Goal: Task Accomplishment & Management: Manage account settings

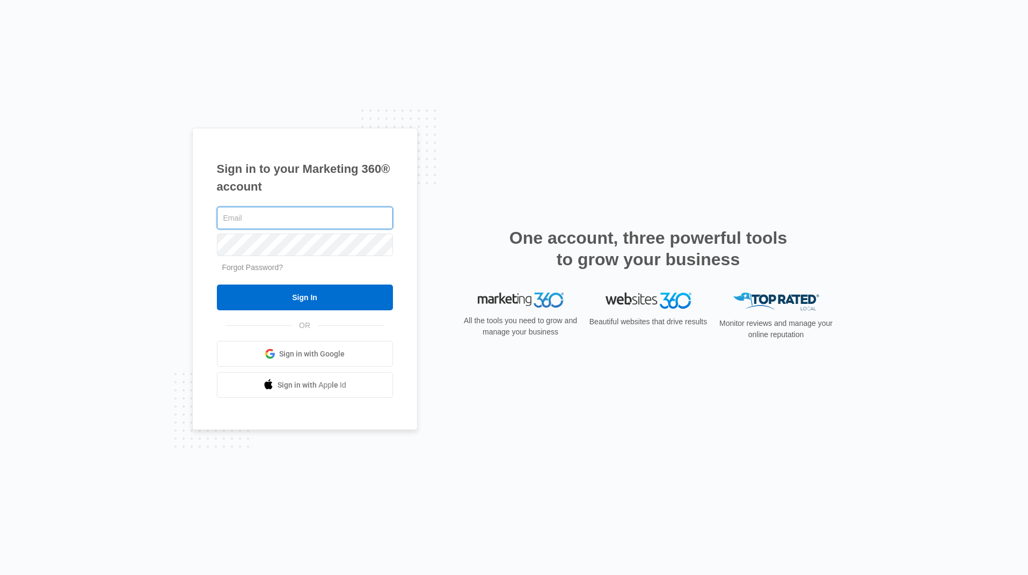
type input "[PERSON_NAME][EMAIL_ADDRESS][DOMAIN_NAME]"
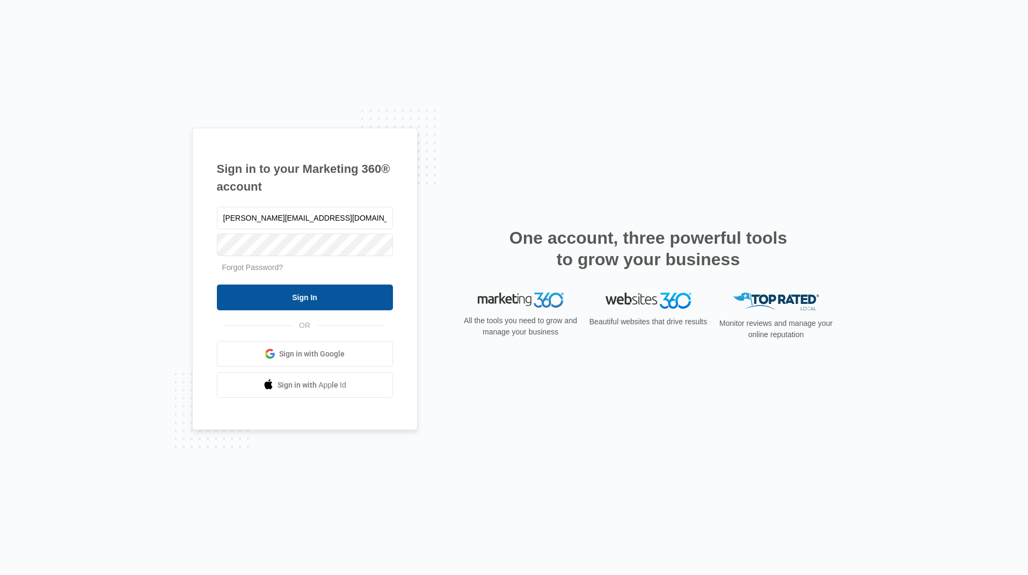
click at [330, 302] on input "Sign In" at bounding box center [305, 298] width 176 height 26
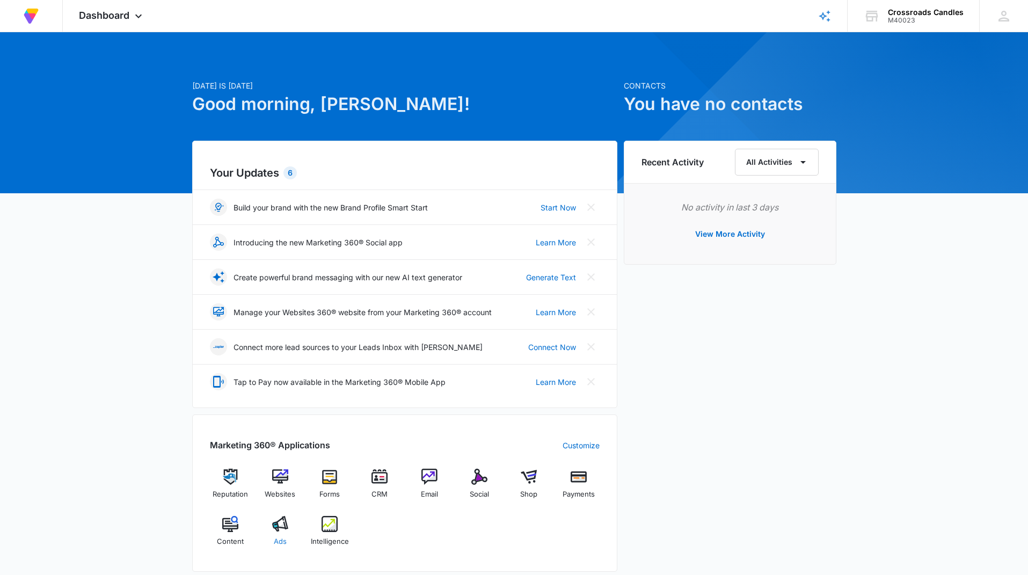
click at [280, 522] on img at bounding box center [280, 524] width 16 height 16
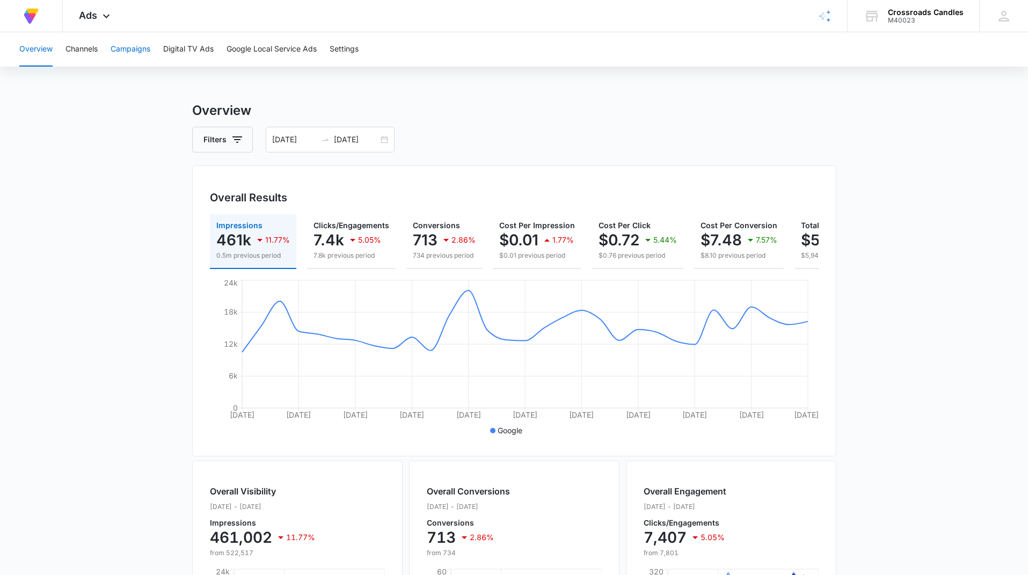
click at [126, 47] on button "Campaigns" at bounding box center [131, 49] width 40 height 34
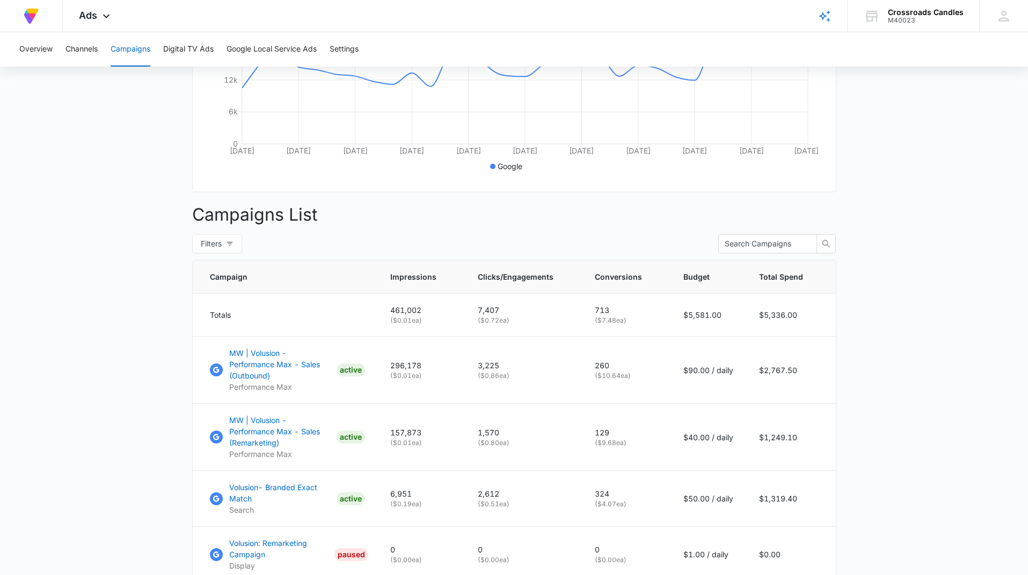
scroll to position [369, 0]
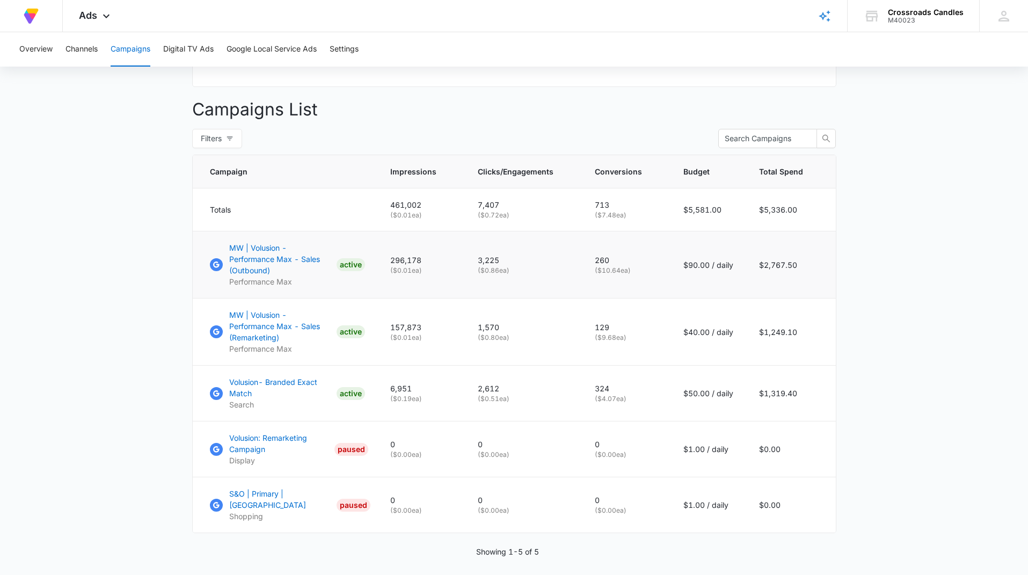
click at [274, 256] on p "MW | Volusion - Performance Max - Sales (Outbound)" at bounding box center [280, 259] width 103 height 34
click at [261, 309] on p "MW | Volusion - Performance Max - Sales (Remarketing)" at bounding box center [280, 326] width 103 height 34
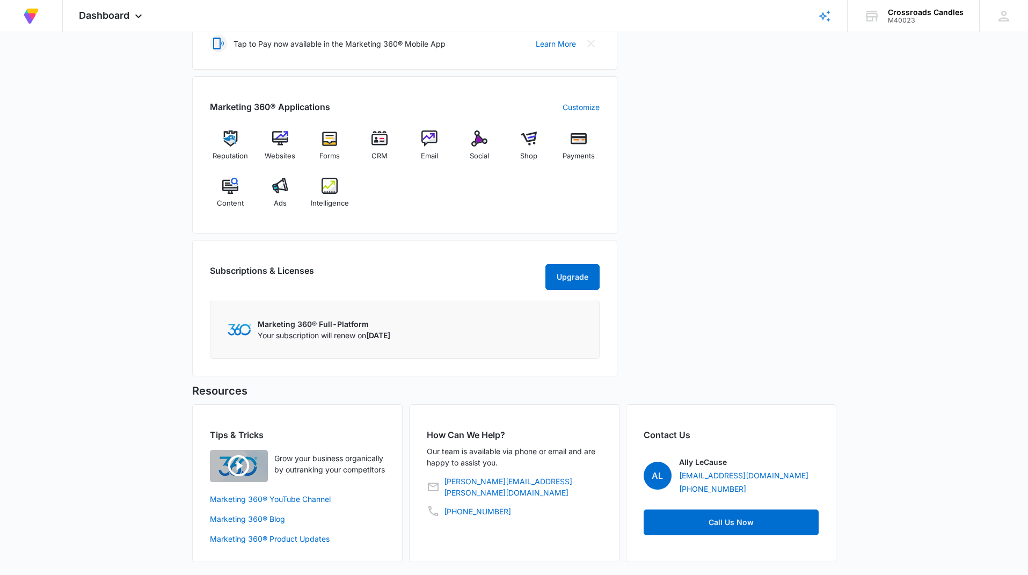
scroll to position [344, 0]
click at [282, 178] on img at bounding box center [280, 186] width 16 height 16
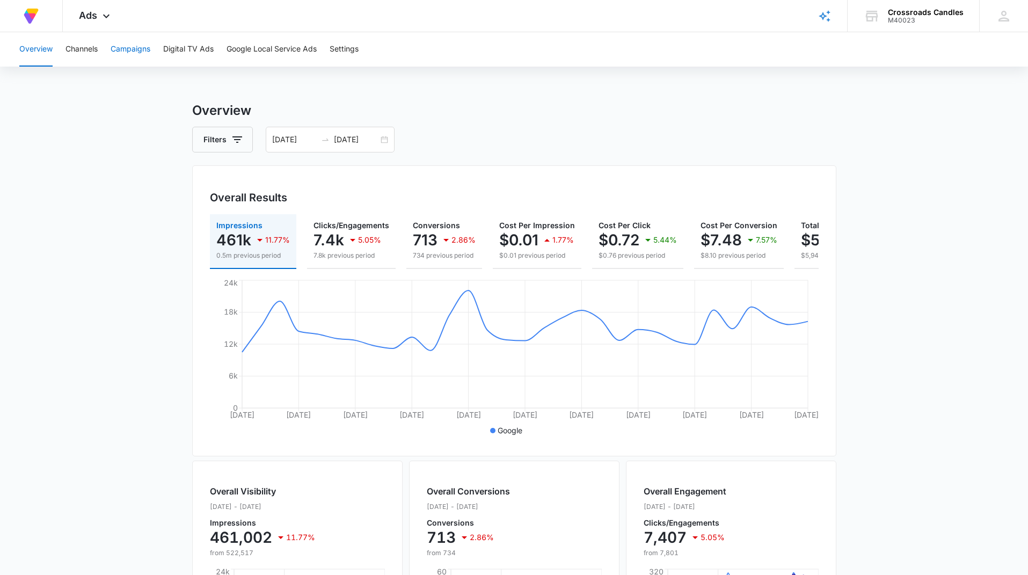
click at [136, 46] on button "Campaigns" at bounding box center [131, 49] width 40 height 34
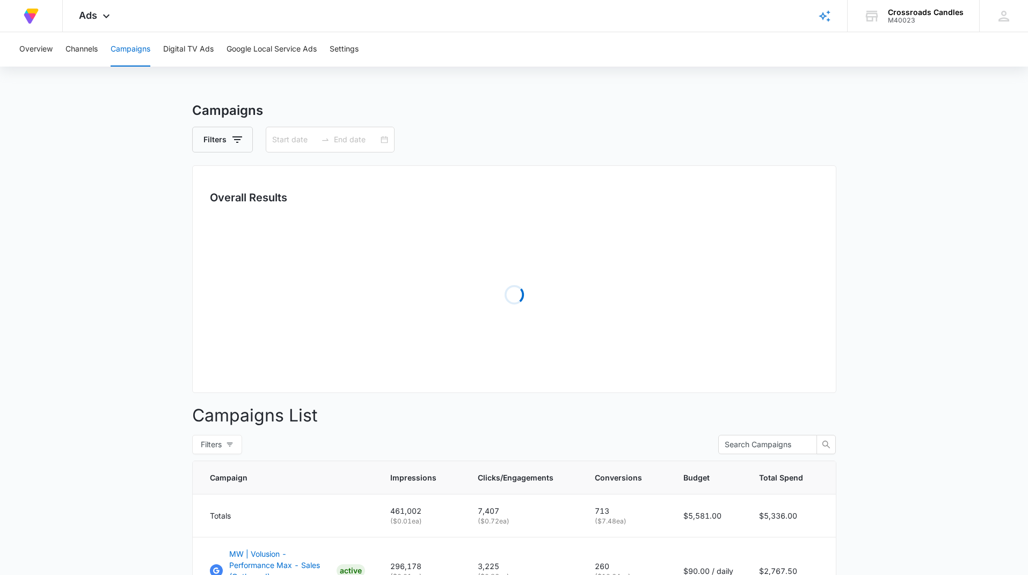
type input "[DATE]"
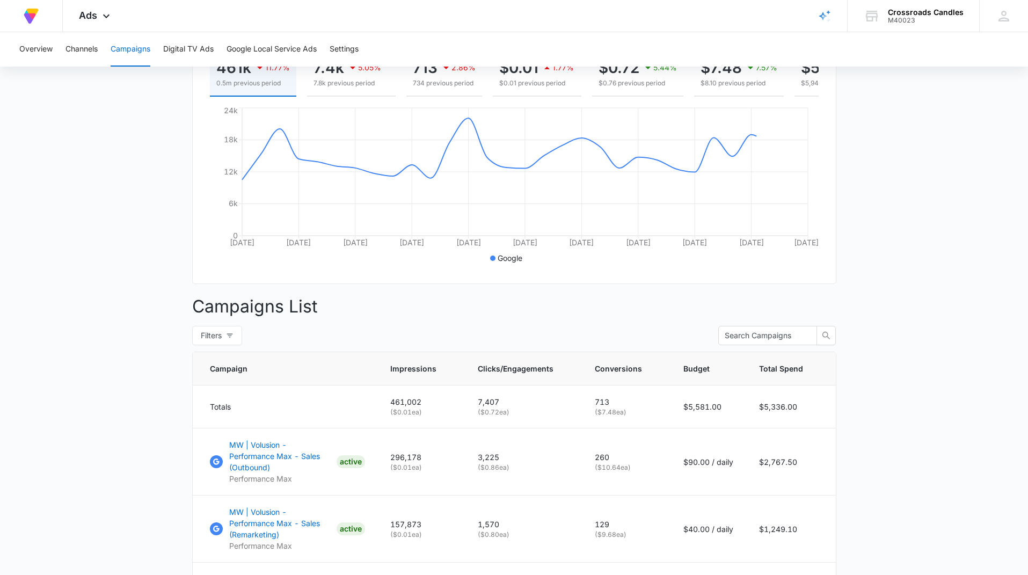
scroll to position [342, 0]
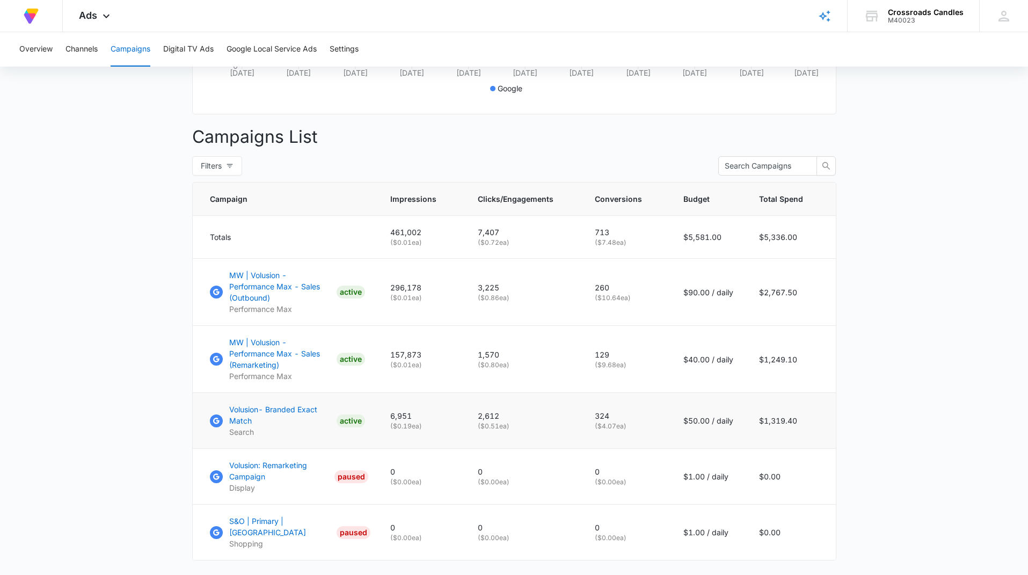
click at [296, 404] on p "Volusion- Branded Exact Match" at bounding box center [280, 415] width 103 height 23
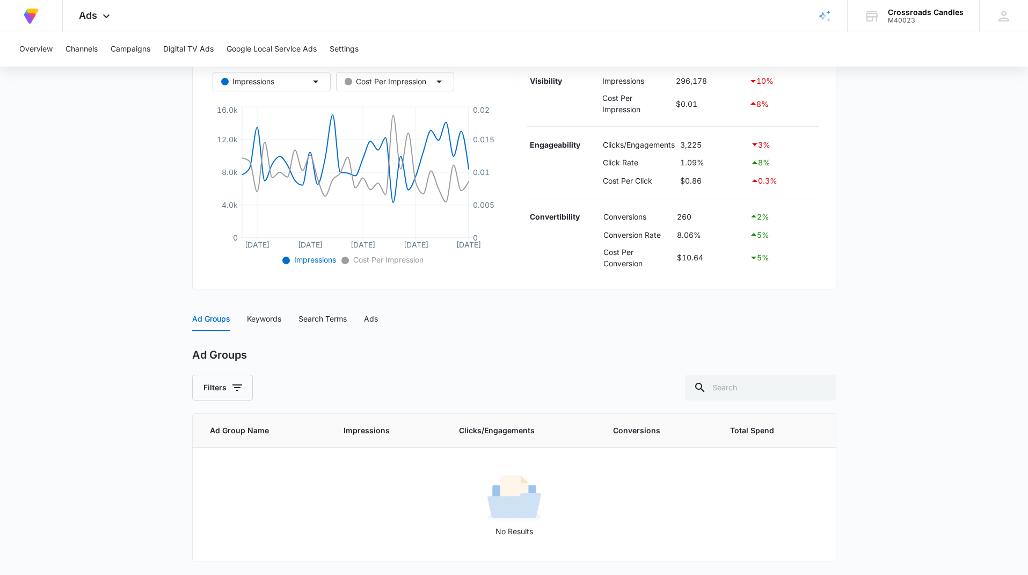
scroll to position [207, 0]
click at [260, 322] on div "Keywords" at bounding box center [264, 319] width 34 height 12
click at [307, 318] on div "Search Terms" at bounding box center [323, 319] width 48 height 12
click at [378, 318] on div "Ads" at bounding box center [371, 319] width 14 height 12
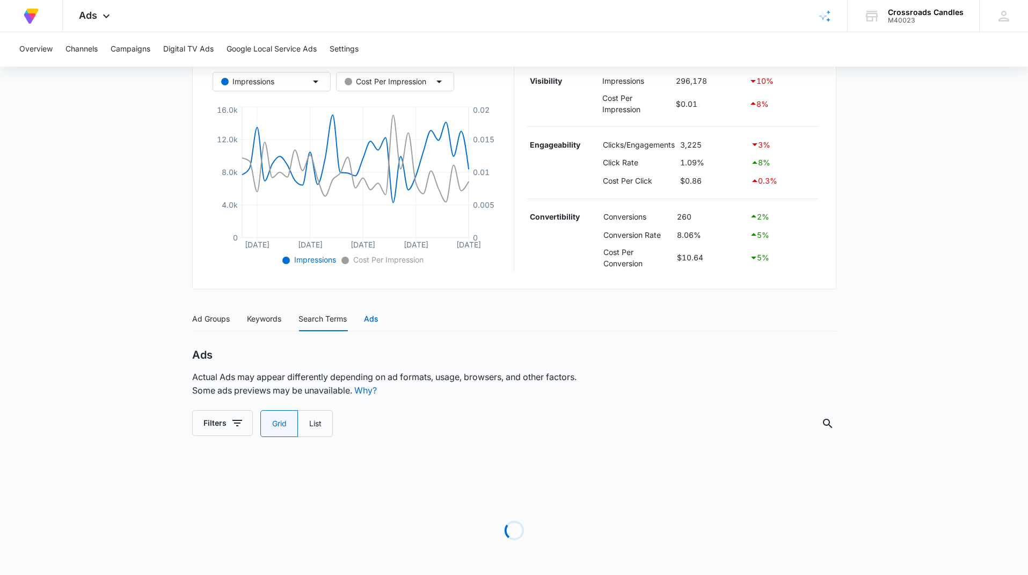
radio input "true"
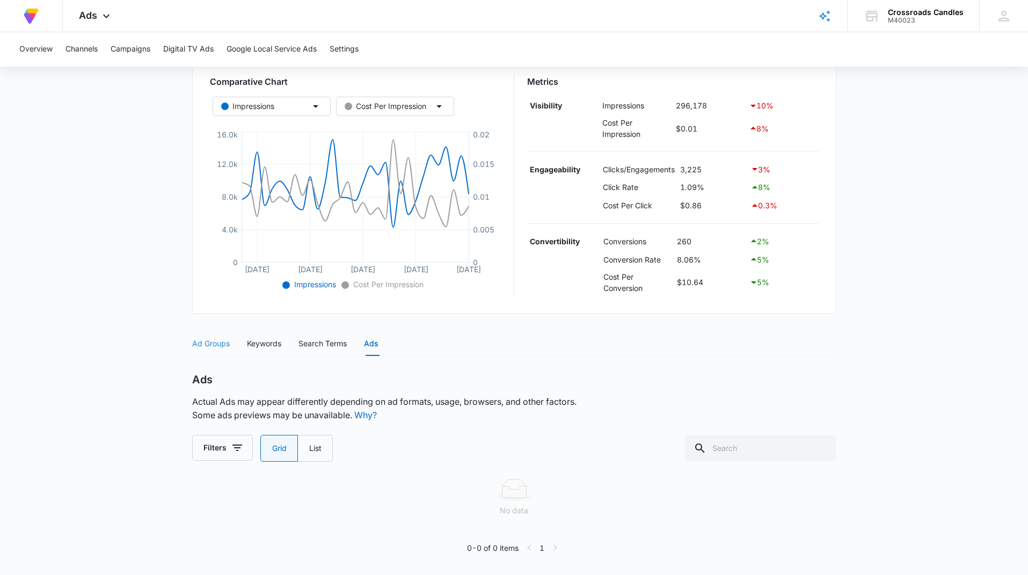
scroll to position [182, 0]
click at [197, 344] on div "Ad Groups" at bounding box center [211, 344] width 38 height 12
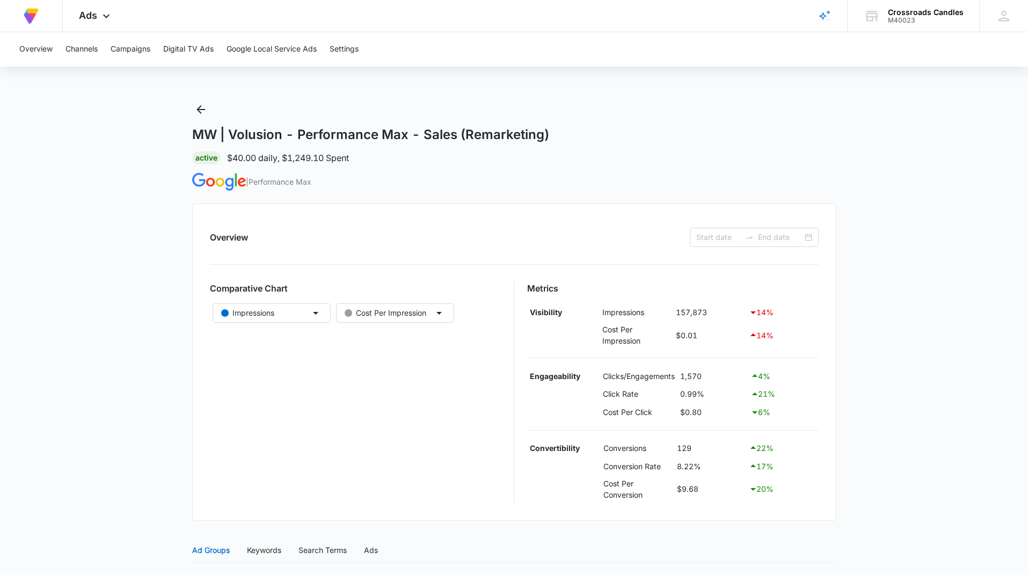
type input "[DATE]"
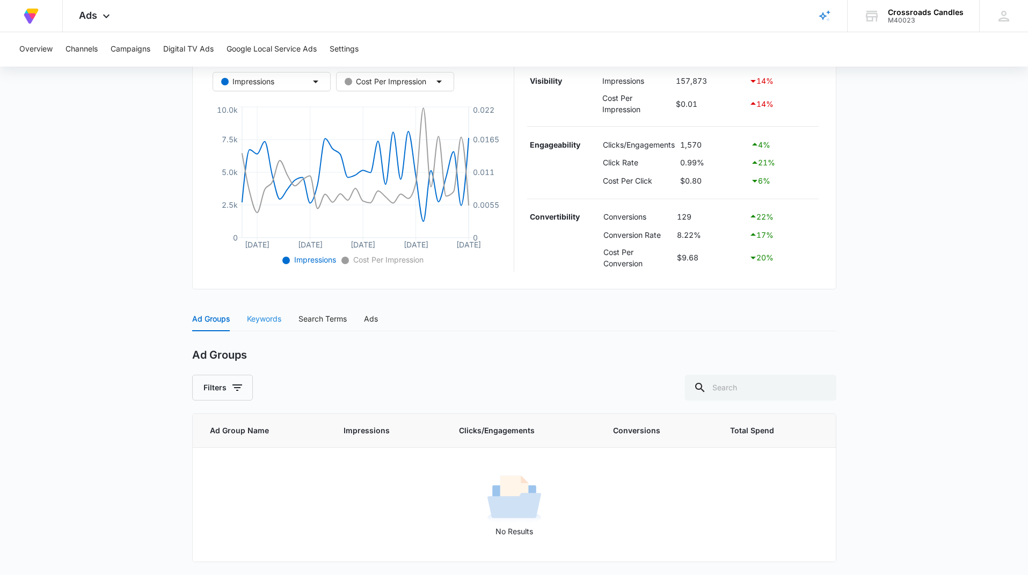
scroll to position [207, 0]
click at [265, 319] on div "Keywords" at bounding box center [264, 319] width 34 height 12
click at [303, 321] on div "Search Terms" at bounding box center [323, 319] width 48 height 12
click at [370, 319] on div "Ads" at bounding box center [371, 319] width 14 height 12
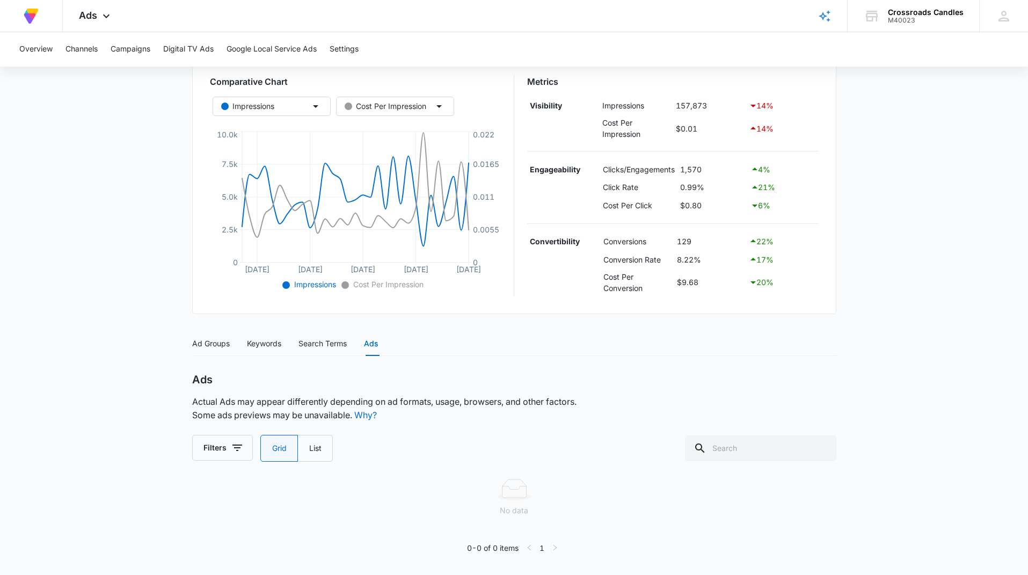
scroll to position [180, 0]
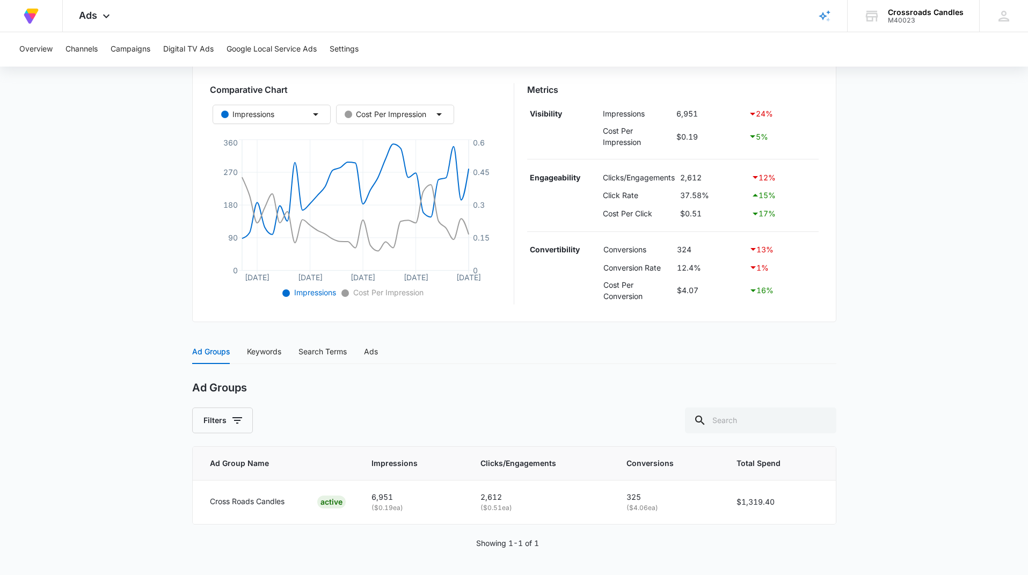
scroll to position [173, 0]
click at [367, 352] on div "Ads" at bounding box center [371, 352] width 14 height 12
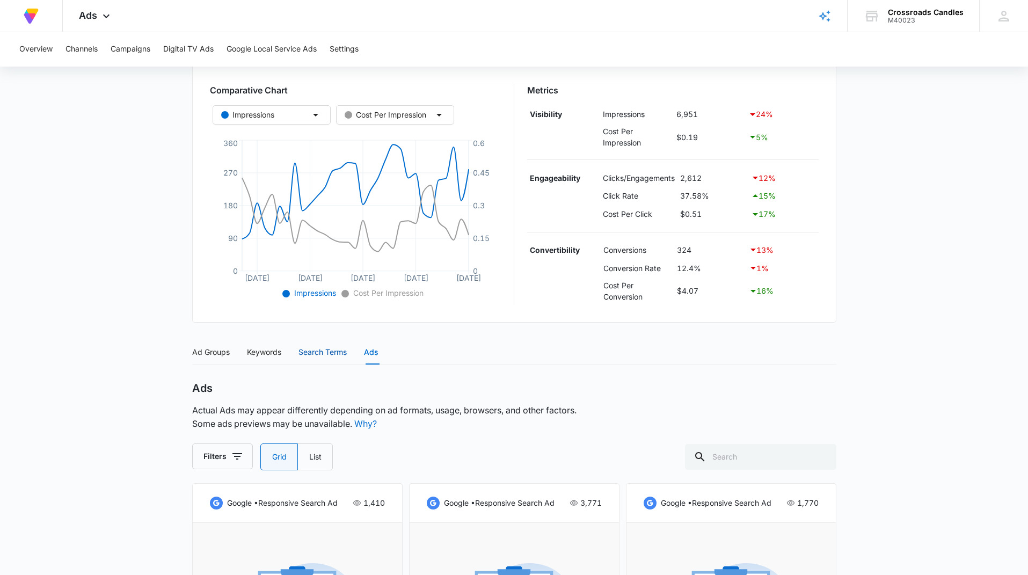
click at [334, 352] on div "Search Terms" at bounding box center [323, 352] width 48 height 12
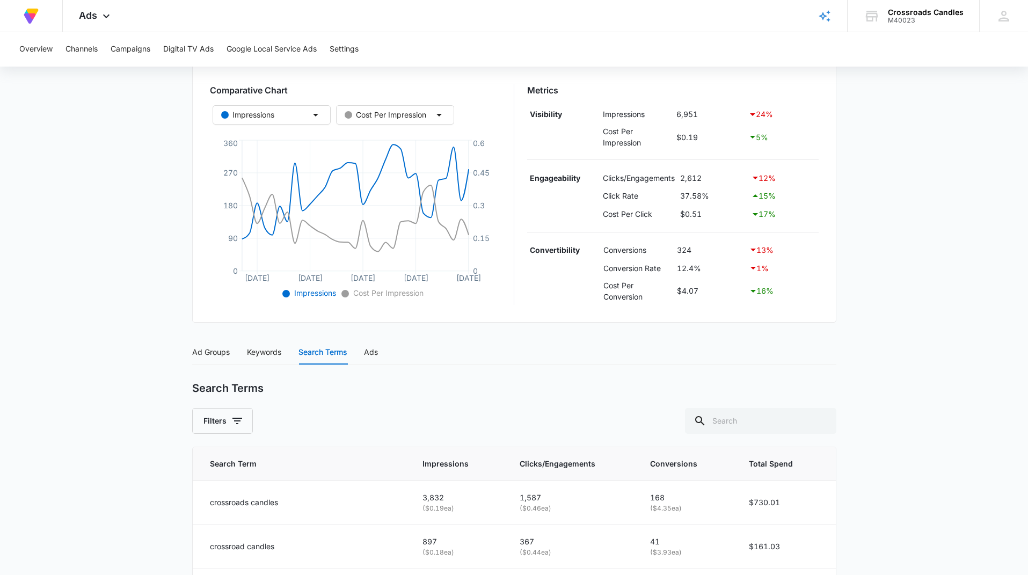
click at [365, 348] on div "Ad Groups Keywords Search Terms Ads" at bounding box center [285, 352] width 186 height 25
click at [368, 349] on div "Ads" at bounding box center [371, 352] width 14 height 12
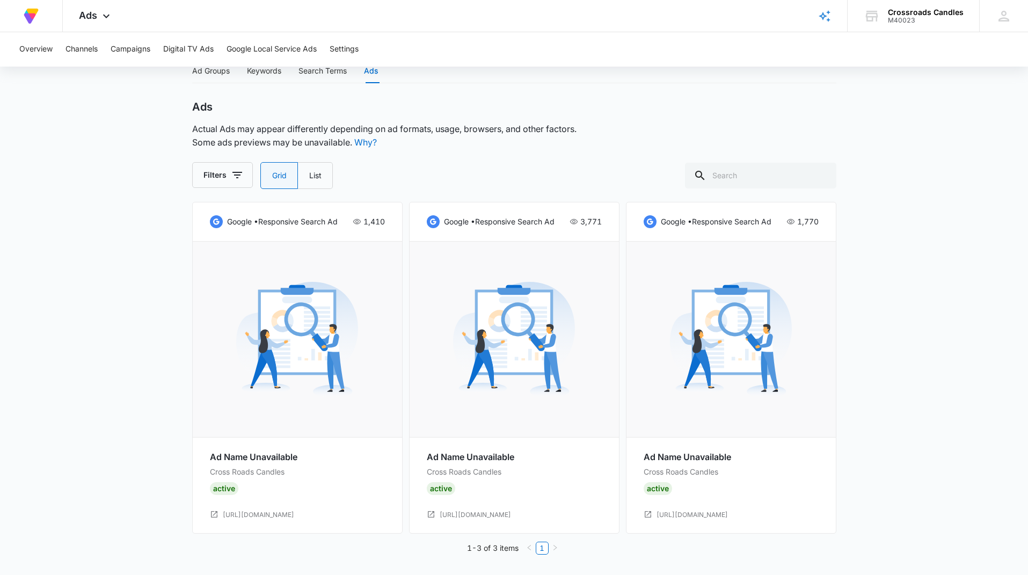
scroll to position [454, 0]
click at [296, 328] on img at bounding box center [297, 340] width 122 height 122
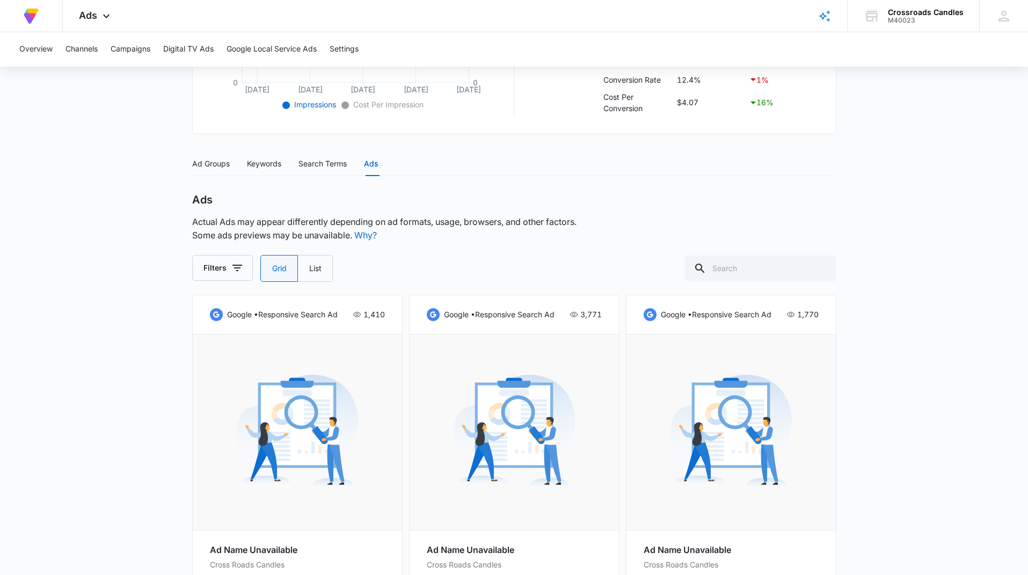
scroll to position [350, 0]
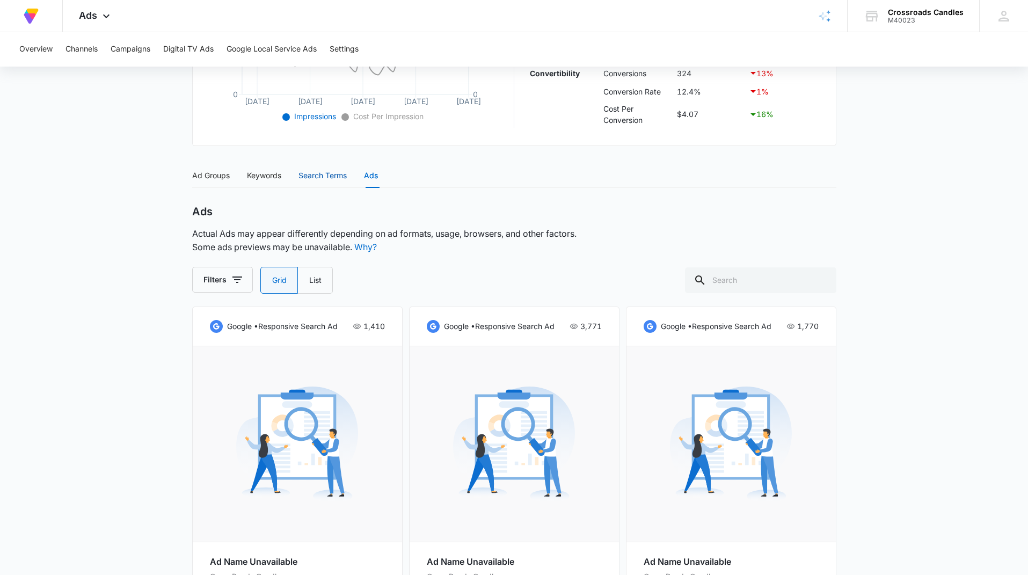
click at [315, 173] on div "Search Terms" at bounding box center [323, 176] width 48 height 12
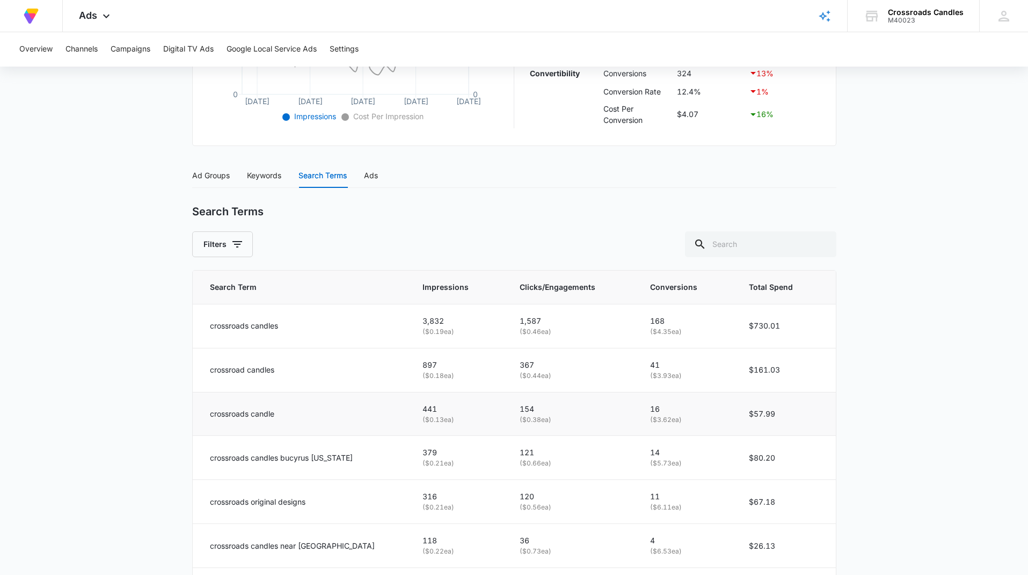
scroll to position [573, 0]
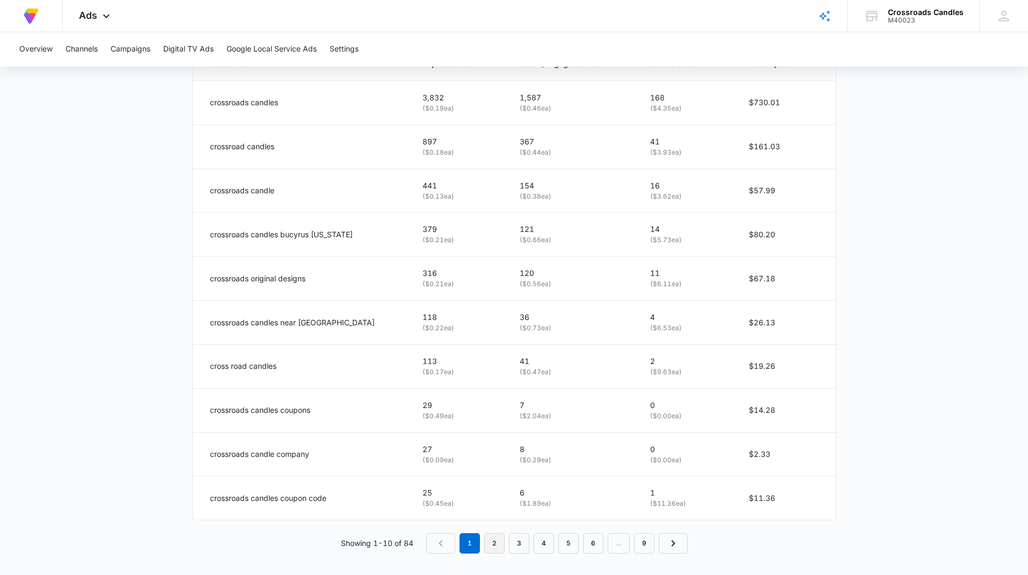
click at [495, 539] on link "2" at bounding box center [494, 543] width 20 height 20
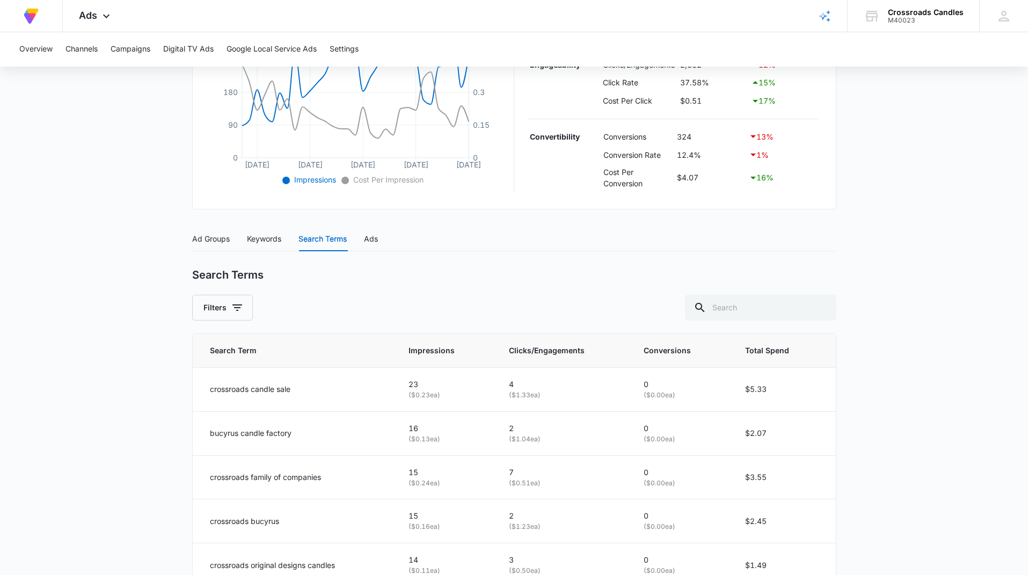
scroll to position [545, 0]
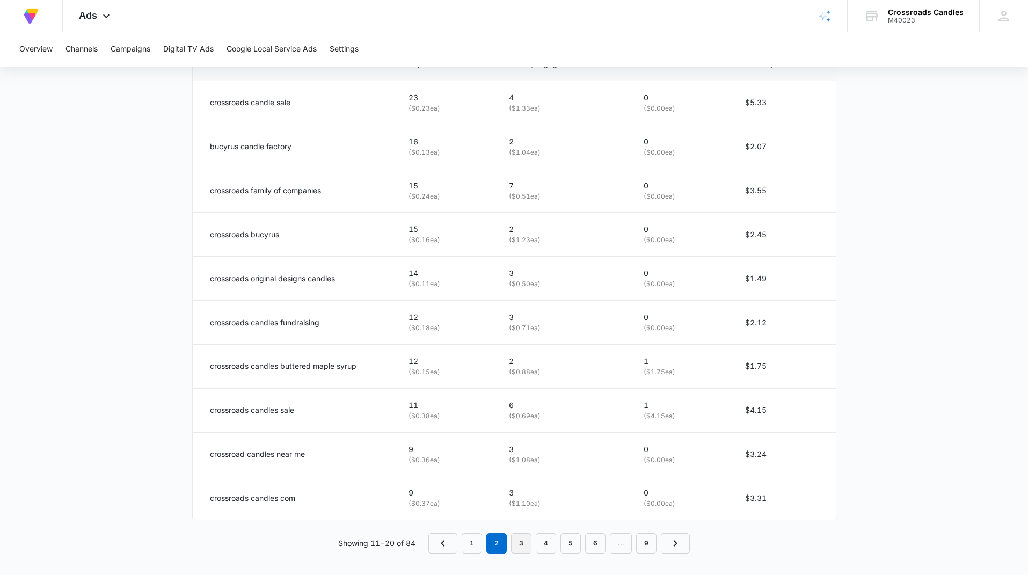
click at [522, 542] on link "3" at bounding box center [521, 543] width 20 height 20
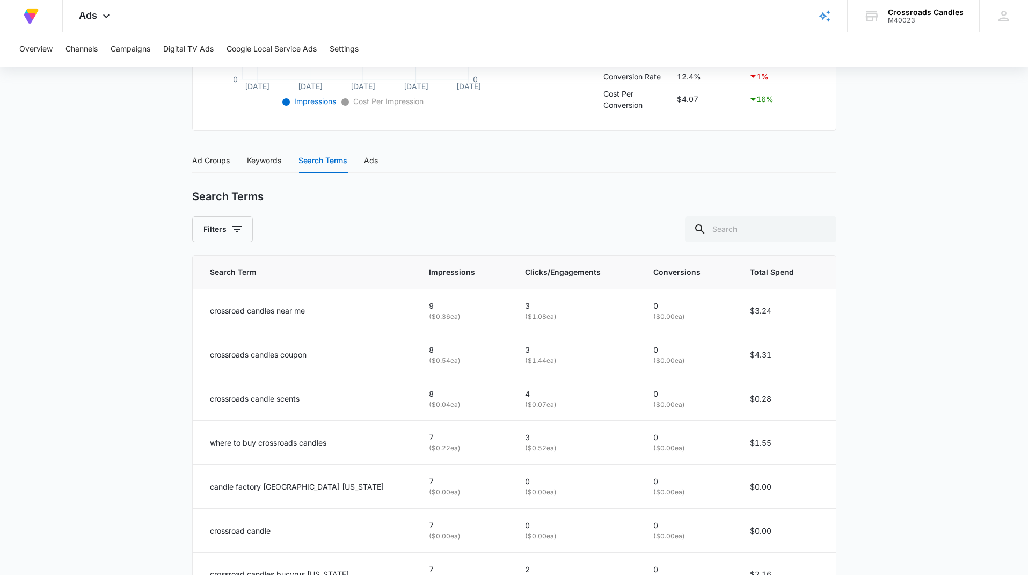
scroll to position [516, 0]
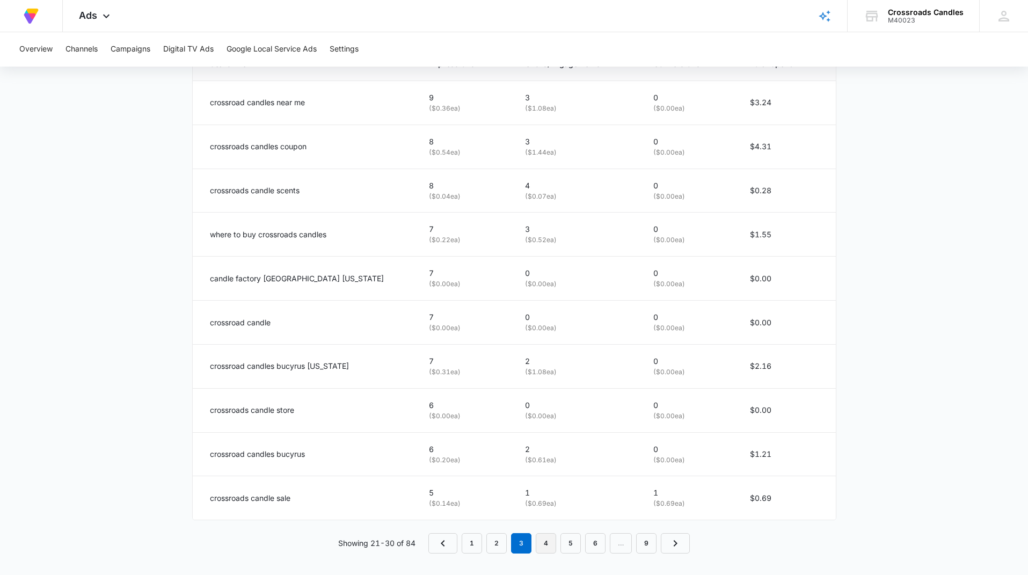
click at [545, 540] on link "4" at bounding box center [546, 543] width 20 height 20
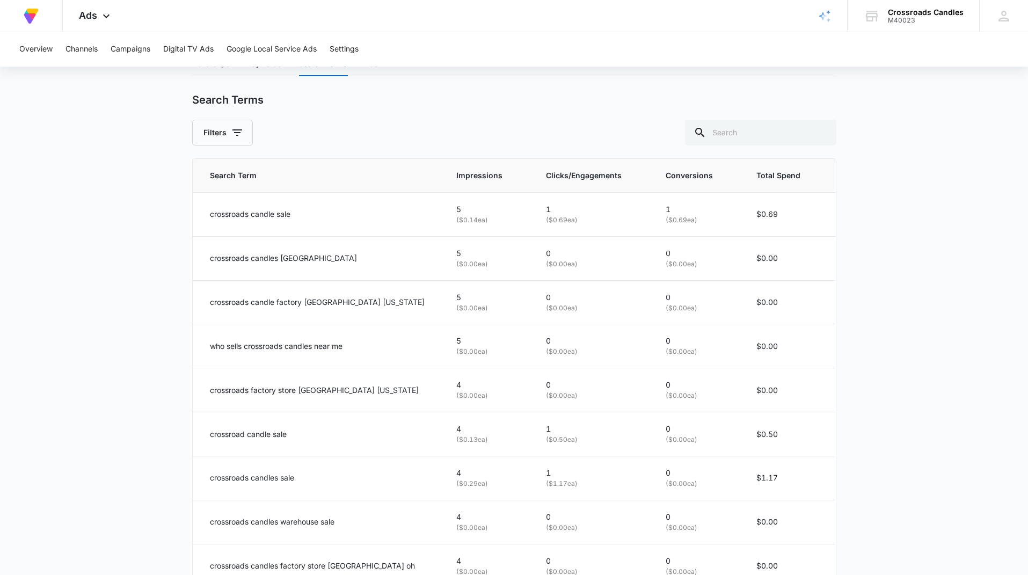
scroll to position [576, 0]
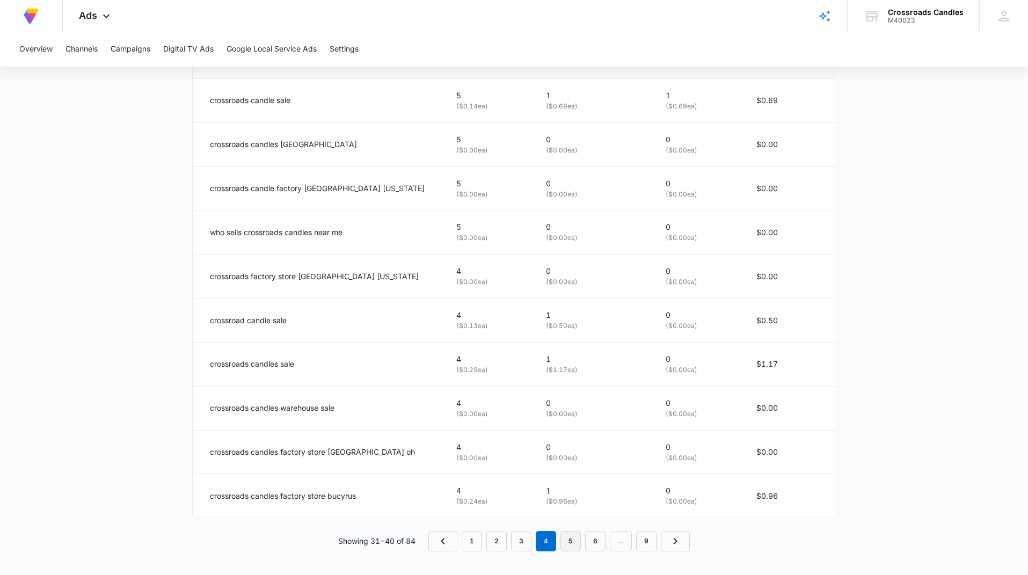
click at [574, 538] on link "5" at bounding box center [571, 541] width 20 height 20
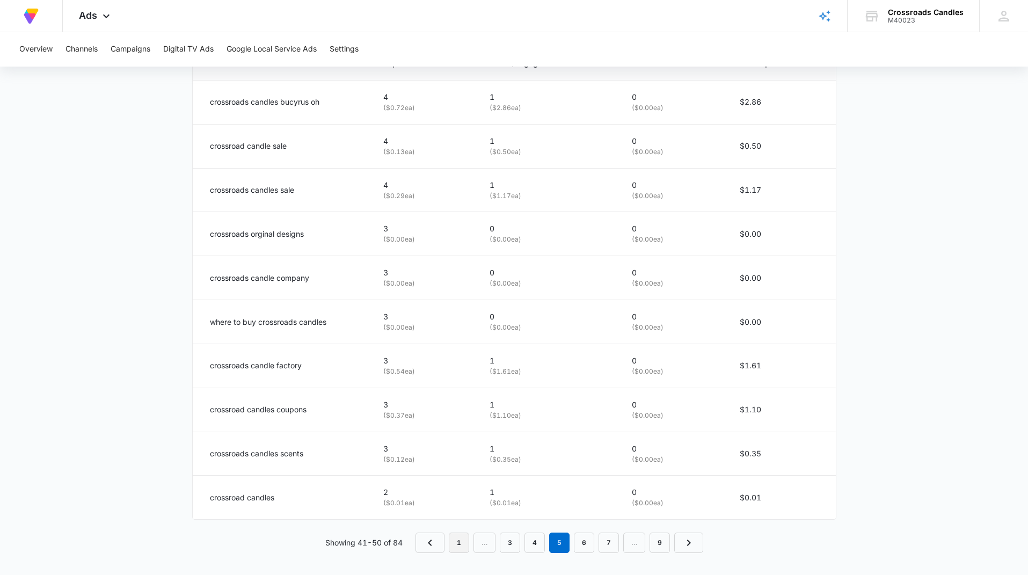
scroll to position [573, 0]
click at [455, 536] on link "1" at bounding box center [459, 543] width 20 height 20
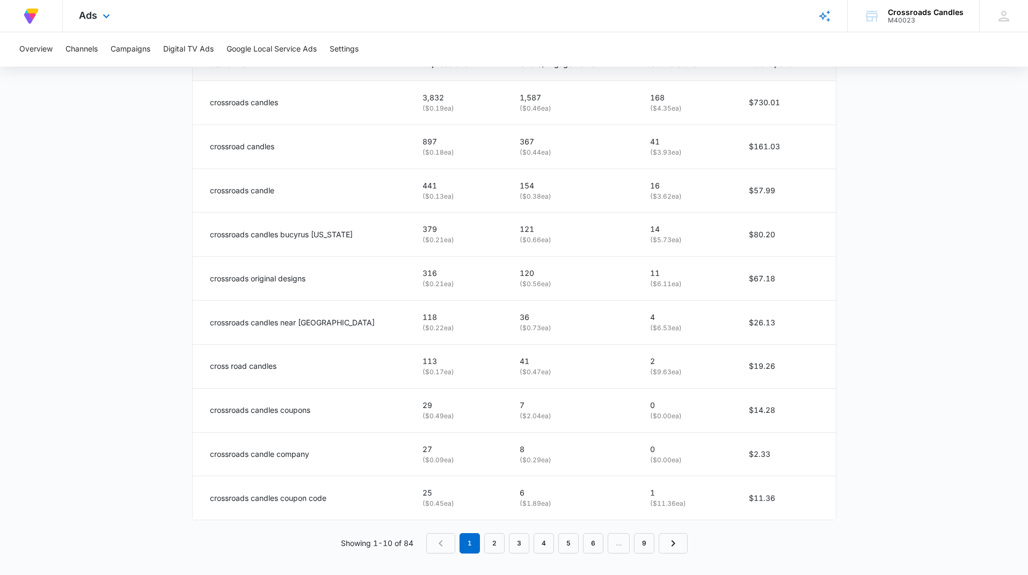
scroll to position [572, 0]
